Goal: Task Accomplishment & Management: Complete application form

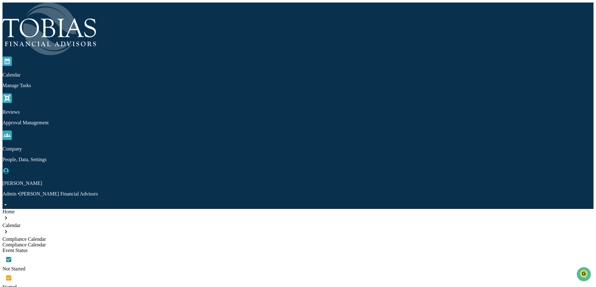
click at [23, 11] on img at bounding box center [49, 28] width 94 height 53
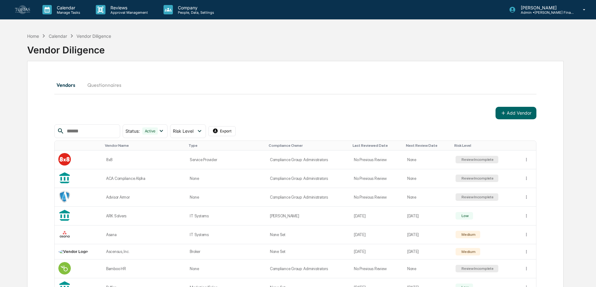
click at [107, 85] on button "Questionnaires" at bounding box center [104, 84] width 44 height 15
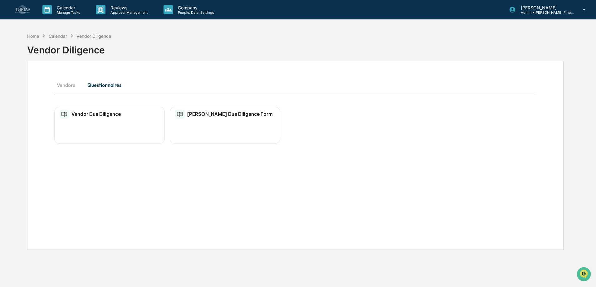
click at [200, 115] on h2 "[PERSON_NAME] Due Diligence Form" at bounding box center [230, 114] width 86 height 6
